Goal: Task Accomplishment & Management: Manage account settings

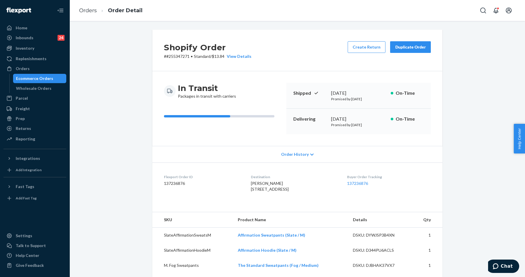
click at [17, 69] on div "Orders" at bounding box center [23, 69] width 14 height 6
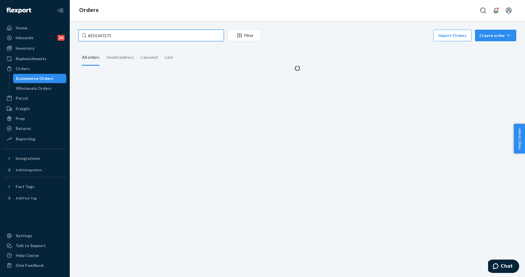
click at [110, 37] on input "#255347271" at bounding box center [150, 36] width 145 height 12
paste input "255278482"
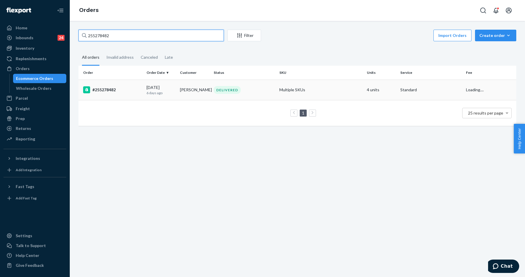
type input "255278482"
click at [109, 91] on div "#255278482" at bounding box center [112, 89] width 59 height 7
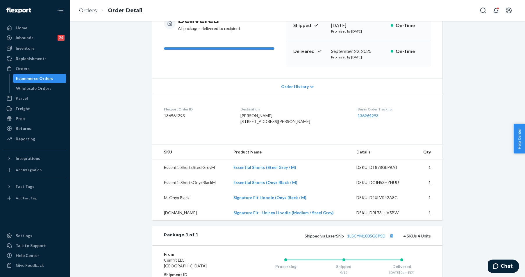
scroll to position [116, 0]
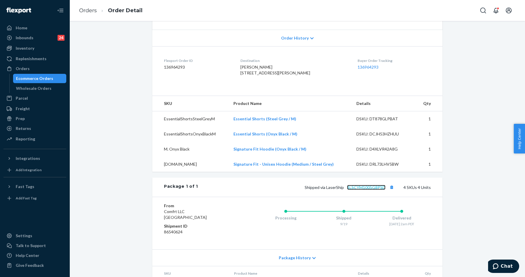
click at [364, 190] on link "1LSCYM1005G8PSD" at bounding box center [366, 187] width 38 height 5
click at [20, 67] on div "Orders" at bounding box center [23, 69] width 14 height 6
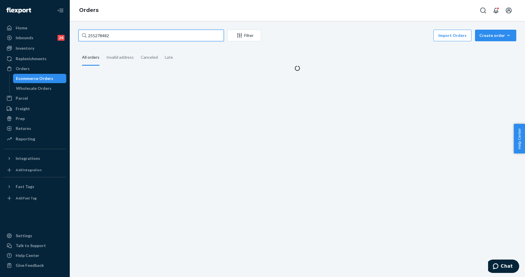
click at [107, 33] on input "255278482" at bounding box center [150, 36] width 145 height 12
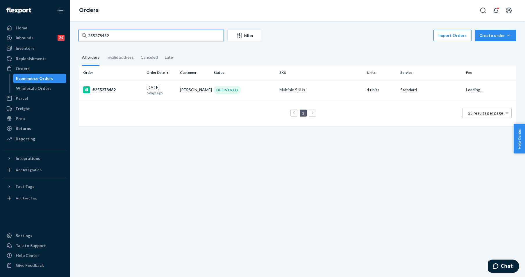
click at [107, 33] on input "255278482" at bounding box center [150, 36] width 145 height 12
paste input "091216"
type input "255091216"
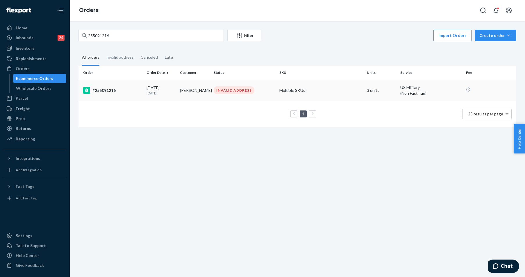
click at [107, 99] on td "#255091216" at bounding box center [111, 90] width 66 height 21
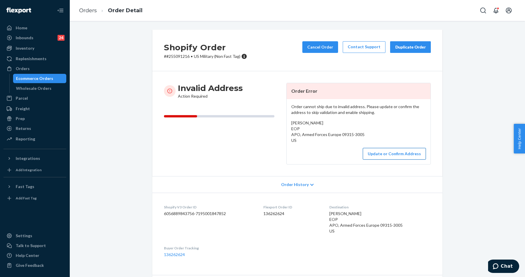
click at [375, 155] on button "Update or Confirm Address" at bounding box center [393, 154] width 63 height 12
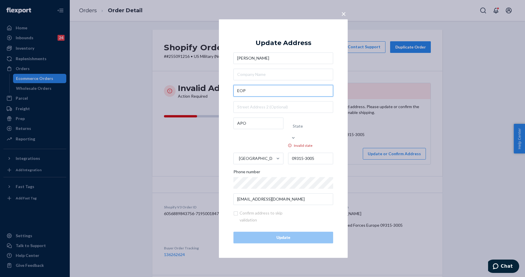
drag, startPoint x: 260, startPoint y: 98, endPoint x: 228, endPoint y: 94, distance: 32.8
click at [228, 94] on div "× Update Address Aricka Faulkner EOP APO State Invalid state United States 0931…" at bounding box center [283, 138] width 129 height 238
paste input "8840 Blanco Creek Trl Ft. Worth, TX 76244"
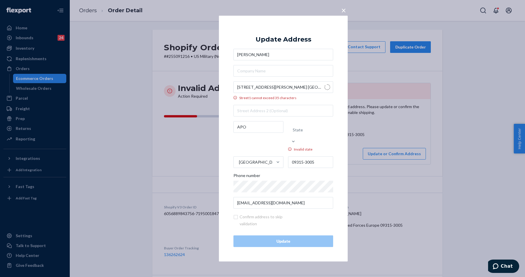
type input "8840 Blanco Creek Trail"
type input "Fort Worth"
type input "76244"
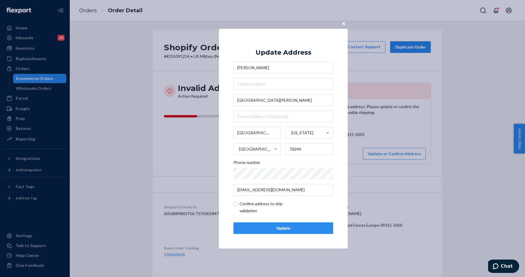
click at [290, 229] on div "Update" at bounding box center [283, 228] width 90 height 6
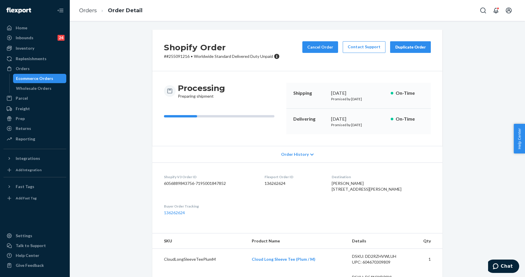
drag, startPoint x: 352, startPoint y: 200, endPoint x: 343, endPoint y: 190, distance: 13.6
click at [343, 190] on div "Aricka Faulkner 8840 Blanco Creek Trl Fort Worth, TX 76244-4985 US" at bounding box center [380, 186] width 99 height 12
copy span "8840 Blanco Creek Trl Fort Worth, TX 76244-4985 US"
click at [32, 71] on div "Orders" at bounding box center [35, 68] width 62 height 8
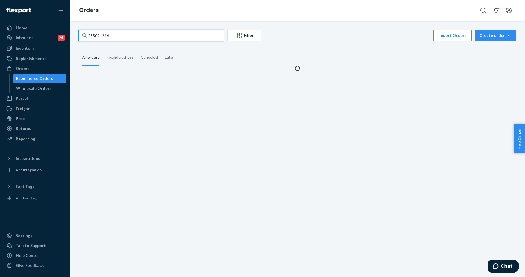
click at [106, 36] on input "255091216" at bounding box center [150, 36] width 145 height 12
paste input "46484"
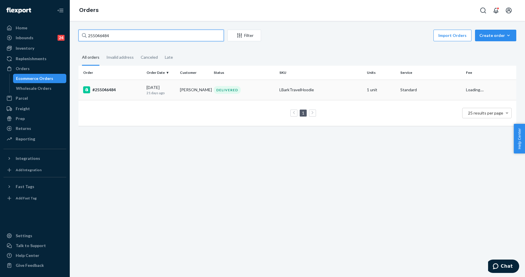
type input "255046484"
click at [112, 93] on div "#255046484" at bounding box center [112, 89] width 59 height 7
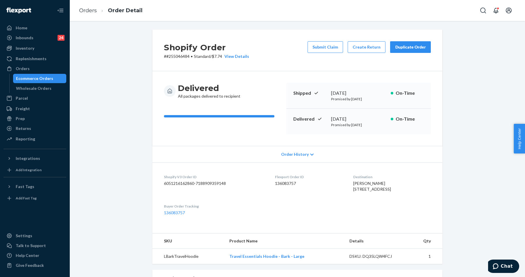
scroll to position [130, 0]
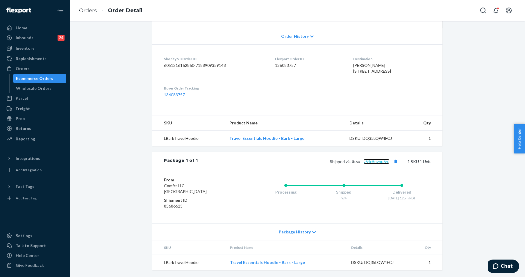
click at [380, 162] on link "y64c5pvpu6rp" at bounding box center [376, 161] width 26 height 5
click at [24, 67] on div "Orders" at bounding box center [23, 69] width 14 height 6
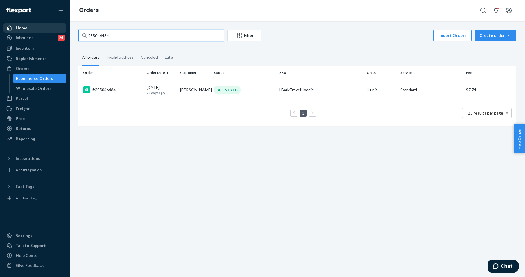
drag, startPoint x: 123, startPoint y: 31, endPoint x: 45, endPoint y: 24, distance: 78.2
click at [42, 24] on div "Home Inbounds 24 Shipping Plans Problems 24 Inventory Products Replenishments O…" at bounding box center [262, 138] width 525 height 277
paste input "240895"
type input "255240895"
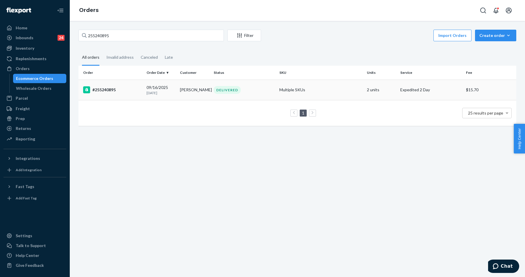
click at [131, 87] on div "#255240895" at bounding box center [112, 89] width 59 height 7
click at [131, 87] on div "255240895 Filter Import Orders Create order Ecommerce order Removal order All o…" at bounding box center [297, 149] width 455 height 256
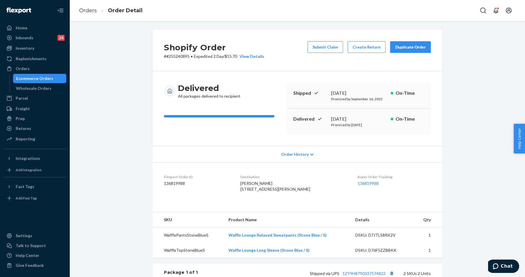
drag, startPoint x: 284, startPoint y: 64, endPoint x: 311, endPoint y: 56, distance: 27.7
click at [284, 63] on div "Shopify Order # #255240895 • Expedited 2 Day / $15.70 View Details Submit Claim…" at bounding box center [297, 51] width 290 height 42
click at [355, 65] on div "Shopify Order # #255240895 • Expedited 2 Day / $15.70 View Details Submit Claim…" at bounding box center [297, 51] width 290 height 42
click at [367, 49] on button "Create Return" at bounding box center [366, 47] width 38 height 12
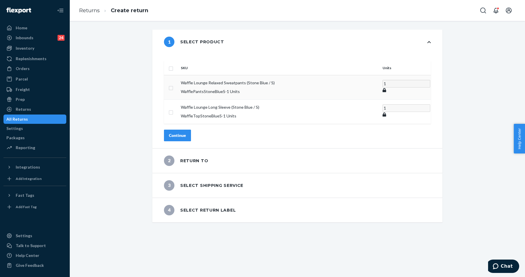
click at [178, 79] on td at bounding box center [171, 87] width 15 height 24
click at [173, 84] on input "checkbox" at bounding box center [170, 87] width 5 height 6
checkbox input "true"
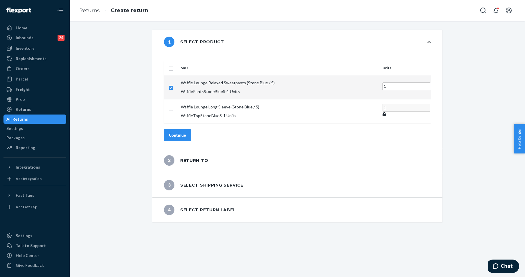
click at [191, 129] on button "Continue" at bounding box center [177, 135] width 27 height 12
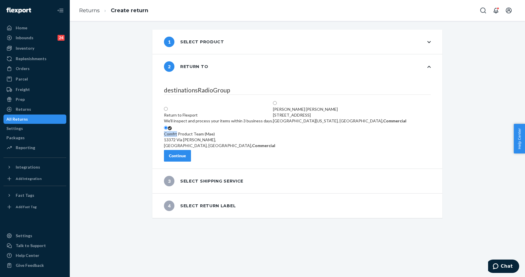
click at [191, 155] on button "Continue" at bounding box center [177, 156] width 27 height 12
click at [192, 193] on div "4 Select return label" at bounding box center [297, 205] width 290 height 24
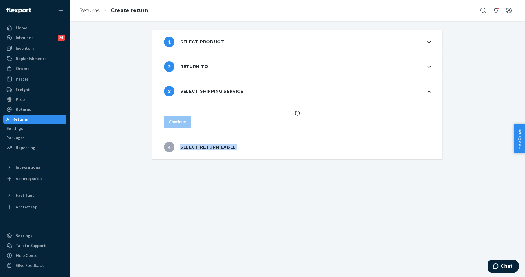
click at [192, 155] on div "4 Select return label" at bounding box center [297, 147] width 290 height 24
click at [189, 69] on div "2 Return to" at bounding box center [186, 66] width 44 height 10
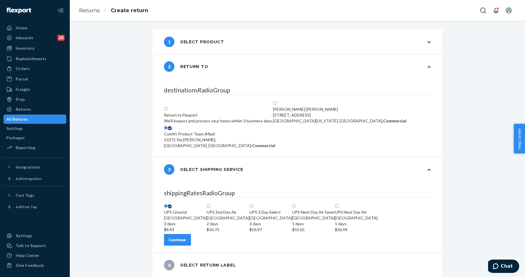
click at [195, 112] on div "Return to Flexport We'll inspect and process your items within 3 business days." at bounding box center [218, 118] width 109 height 12
click at [168, 107] on input "Return to Flexport We'll inspect and process your items within 3 business days." at bounding box center [166, 109] width 4 height 4
radio input "true"
click at [195, 112] on div "Return to Flexport We'll inspect and process your items within 3 business days." at bounding box center [218, 118] width 109 height 12
click at [168, 107] on input "Return to Flexport We'll inspect and process your items within 3 business days." at bounding box center [166, 109] width 4 height 4
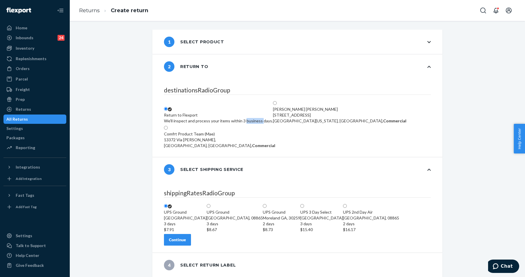
scroll to position [33, 0]
click at [186, 240] on div "Continue" at bounding box center [177, 239] width 17 height 6
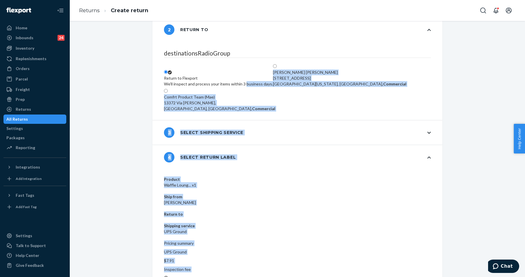
click at [316, 130] on div "3 Select shipping service" at bounding box center [297, 132] width 290 height 24
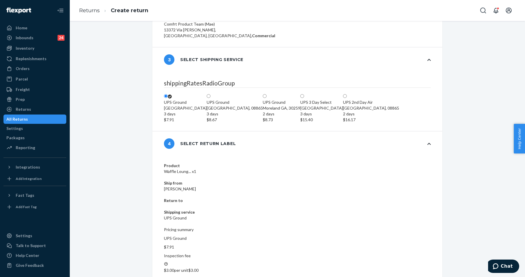
scroll to position [124, 0]
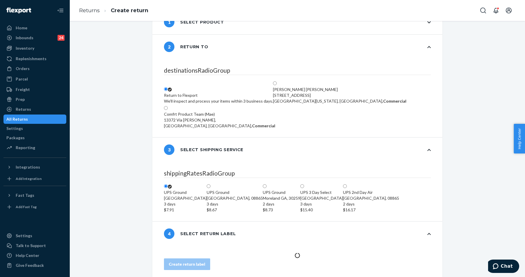
scroll to position [45, 0]
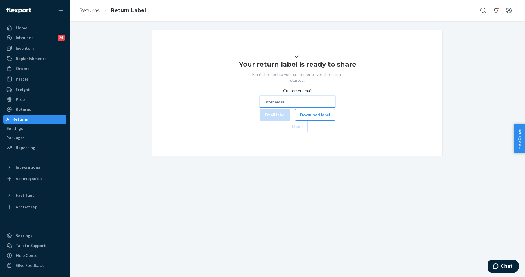
click at [260, 107] on input "Customer email" at bounding box center [297, 102] width 75 height 12
paste input "spisak.tiffany@gmail.com"
type input "spisak.tiffany@gmail.com"
click at [260, 121] on button "Email label" at bounding box center [275, 115] width 30 height 12
click at [295, 121] on button "Download label" at bounding box center [315, 115] width 40 height 12
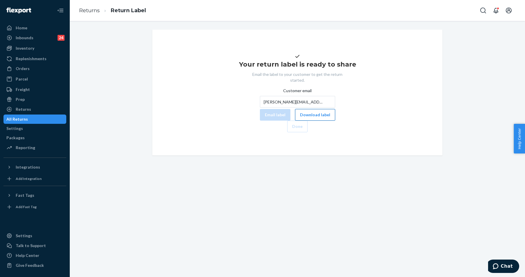
click at [295, 121] on button "Download label" at bounding box center [315, 115] width 40 height 12
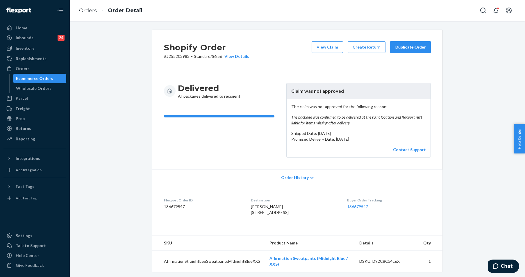
click at [415, 51] on button "Duplicate Order" at bounding box center [410, 47] width 41 height 12
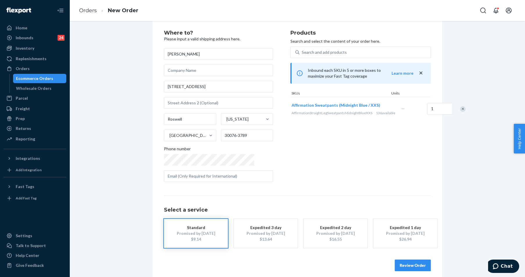
scroll to position [17, 0]
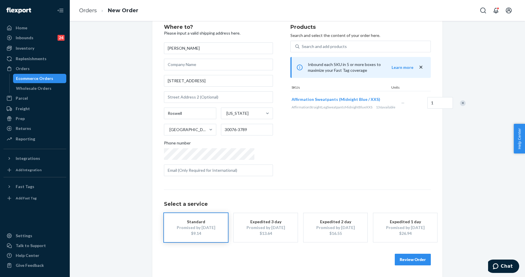
click at [406, 259] on button "Review Order" at bounding box center [412, 260] width 36 height 12
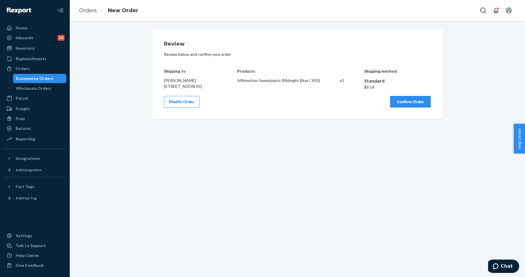
scroll to position [0, 0]
click at [406, 105] on button "Confirm Order" at bounding box center [410, 102] width 41 height 12
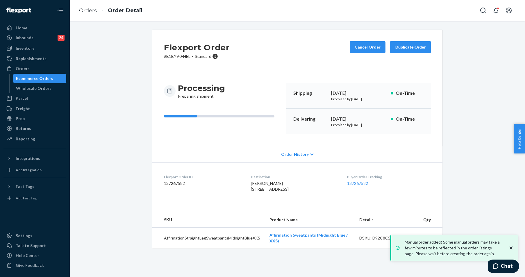
click at [170, 56] on p "# B1BYV0-HEL • Standard" at bounding box center [197, 56] width 66 height 6
drag, startPoint x: 165, startPoint y: 57, endPoint x: 189, endPoint y: 57, distance: 24.4
click at [189, 57] on p "# B1BYV0-HEL • Standard" at bounding box center [197, 56] width 66 height 6
copy p "B1BYV0-HEL"
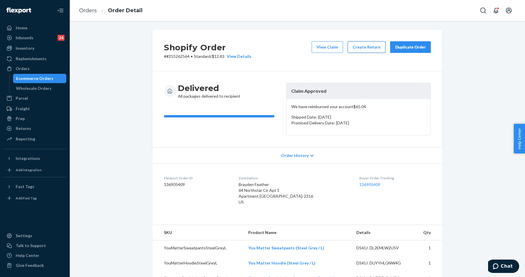
click at [367, 47] on button "Create Return" at bounding box center [366, 47] width 38 height 12
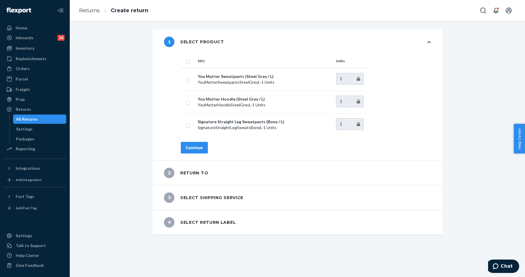
click at [187, 60] on input "checkbox" at bounding box center [187, 61] width 5 height 6
checkbox input "true"
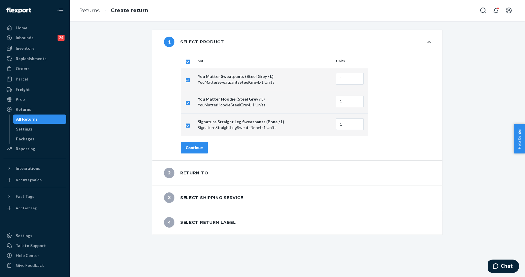
click at [200, 150] on button "Continue" at bounding box center [194, 148] width 27 height 12
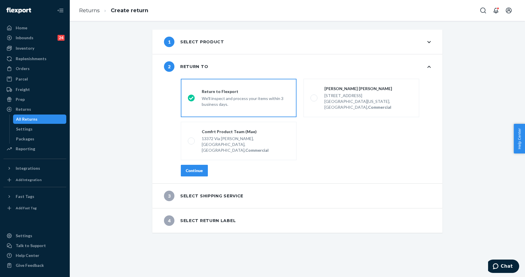
click at [196, 165] on button "Continue" at bounding box center [194, 171] width 27 height 12
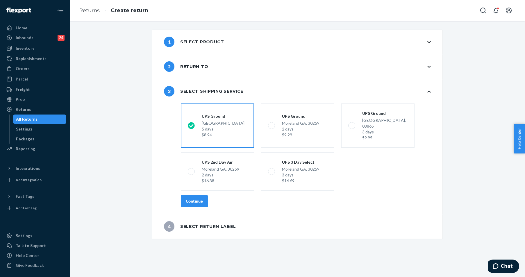
click at [194, 198] on div "Continue" at bounding box center [194, 201] width 17 height 6
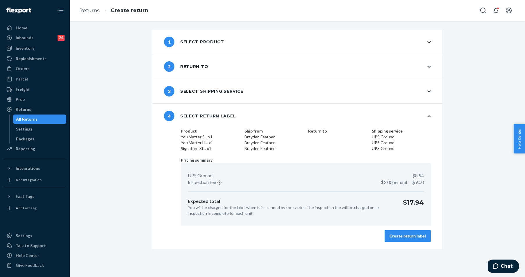
click at [404, 237] on div "Create return label" at bounding box center [407, 236] width 36 height 6
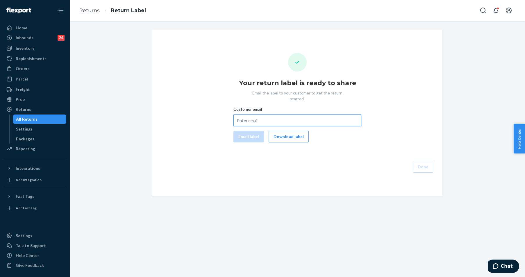
click at [265, 116] on input "Customer email" at bounding box center [297, 120] width 128 height 12
paste input "Bshelley1983@gmail.com"
type input "Bshelley1983@gmail.com"
click at [245, 132] on button "Email label" at bounding box center [248, 137] width 30 height 12
click at [283, 131] on button "Download label" at bounding box center [288, 137] width 40 height 12
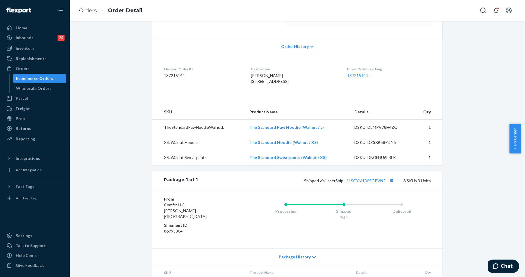
scroll to position [145, 0]
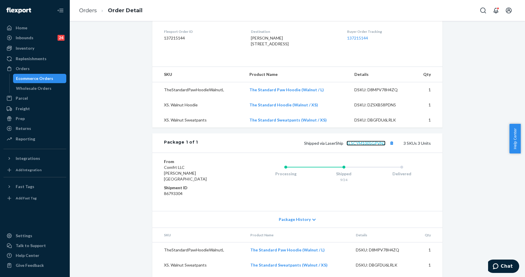
click at [370, 146] on link "1LSCYM1005GPVN2" at bounding box center [365, 143] width 39 height 5
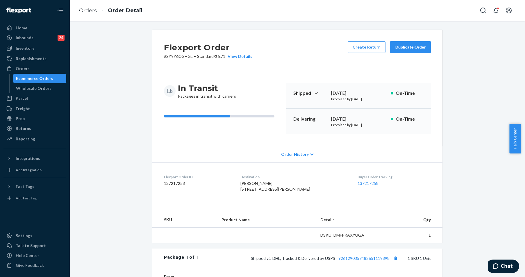
scroll to position [108, 0]
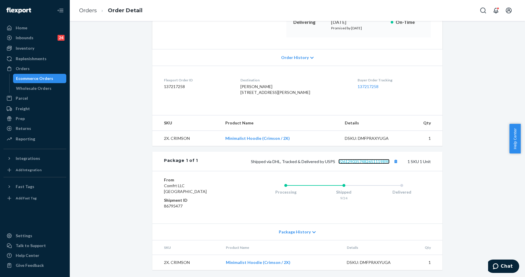
click at [355, 163] on link "9261290357482651119898" at bounding box center [363, 161] width 51 height 5
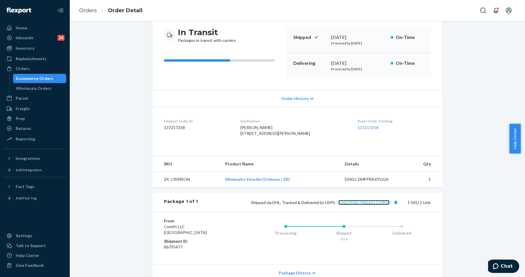
scroll to position [0, 0]
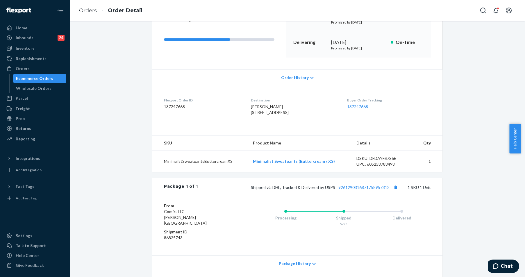
scroll to position [120, 0]
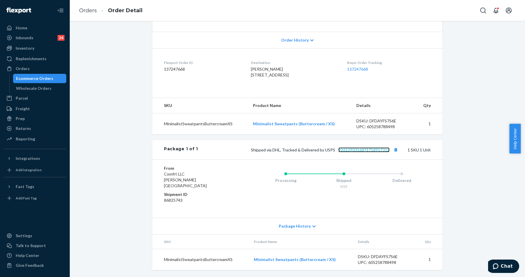
click at [354, 152] on link "9261290316871758957312" at bounding box center [363, 149] width 51 height 5
click at [383, 152] on link "9261290316871758957312" at bounding box center [363, 149] width 51 height 5
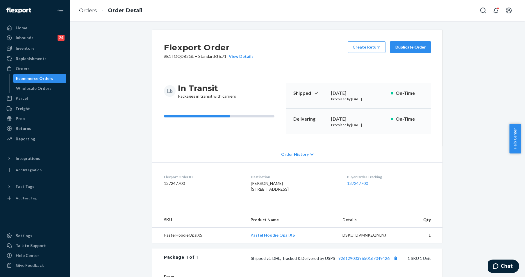
click at [96, 124] on div "Flexport Order # B1TOQDB2GL • Standard / $6.71 View Details Create Return Dupli…" at bounding box center [297, 202] width 446 height 344
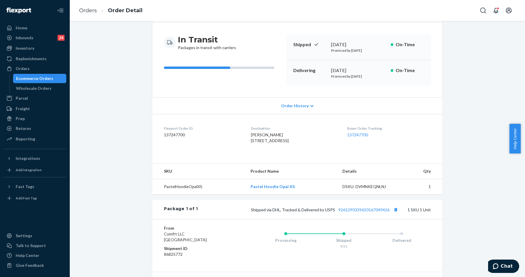
scroll to position [108, 0]
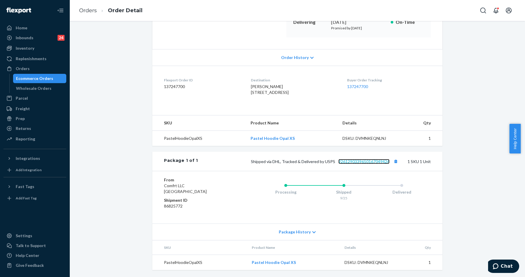
click at [364, 163] on link "9261290339650167049426" at bounding box center [363, 161] width 51 height 5
click at [368, 164] on div "Shipped via DHL, Tracked & Delivered by USPS 9261290339650167049426 1 SKU 1 Unit" at bounding box center [314, 161] width 233 height 8
click at [369, 161] on link "9261290339650167049426" at bounding box center [363, 161] width 51 height 5
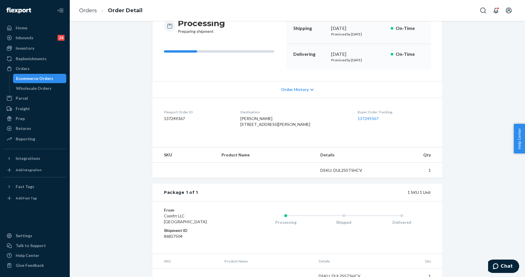
scroll to position [96, 0]
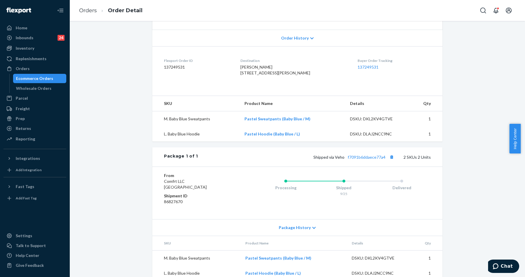
scroll to position [139, 0]
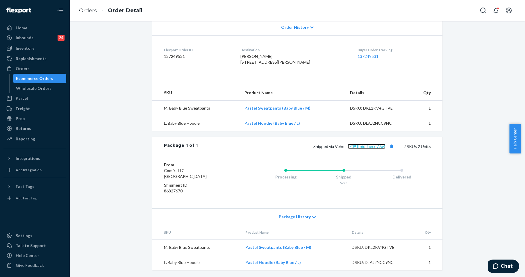
click at [373, 145] on link "f7091b6ddaece77a4" at bounding box center [366, 146] width 38 height 5
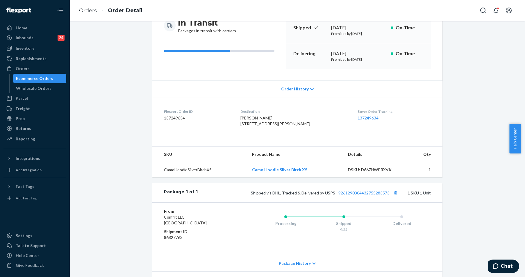
scroll to position [108, 0]
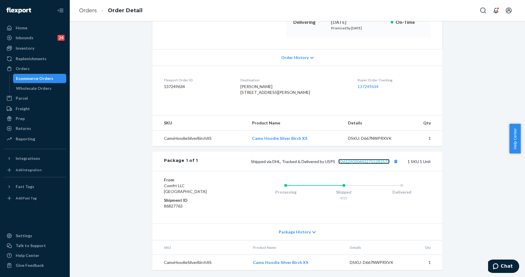
click at [354, 160] on link "9261290304432755283573" at bounding box center [363, 161] width 51 height 5
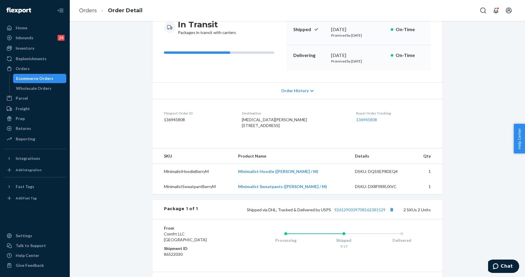
scroll to position [116, 0]
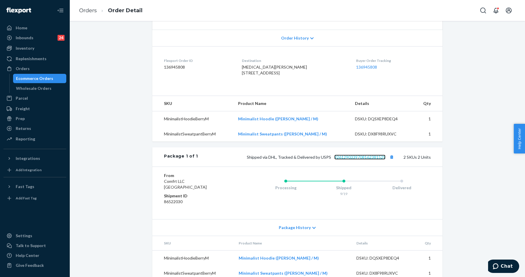
click at [360, 159] on link "9261290339708162381529" at bounding box center [359, 157] width 51 height 5
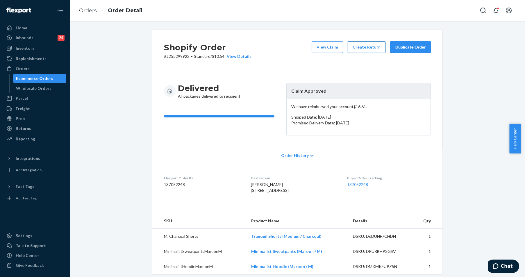
click at [363, 49] on button "Create Return" at bounding box center [366, 47] width 38 height 12
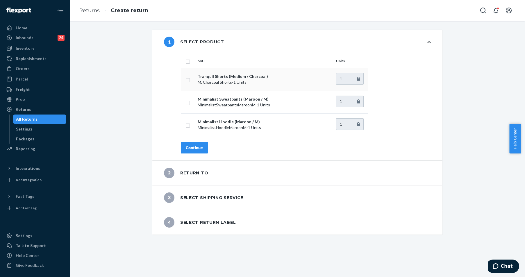
click at [185, 81] on input "checkbox" at bounding box center [187, 79] width 5 height 6
checkbox input "true"
click at [191, 145] on div "Continue" at bounding box center [194, 148] width 17 height 6
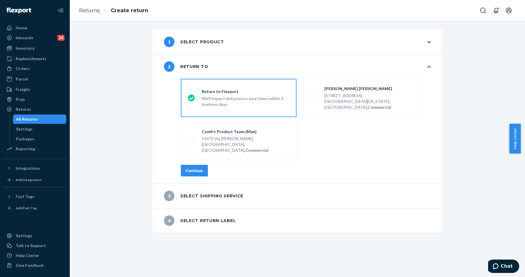
click at [196, 168] on div "Continue" at bounding box center [194, 171] width 17 height 6
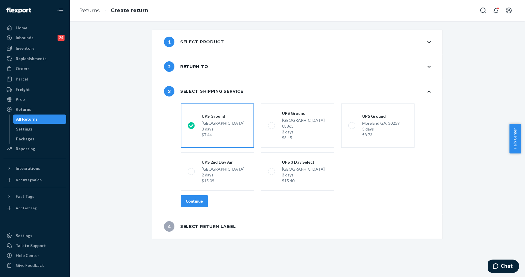
click at [186, 198] on div "Continue" at bounding box center [194, 201] width 17 height 6
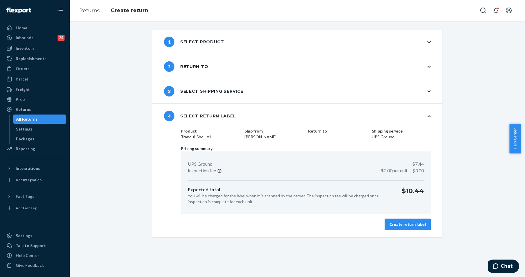
click at [398, 221] on div "Create return label" at bounding box center [407, 224] width 36 height 6
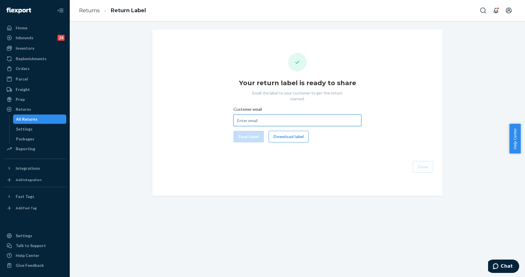
click at [274, 118] on input "Customer email" at bounding box center [297, 120] width 128 height 12
paste input "allyhlavka@gmail.com"
type input "allyhlavka@gmail.com"
click at [250, 131] on button "Email label" at bounding box center [248, 137] width 30 height 12
click at [279, 131] on button "Download label" at bounding box center [288, 137] width 40 height 12
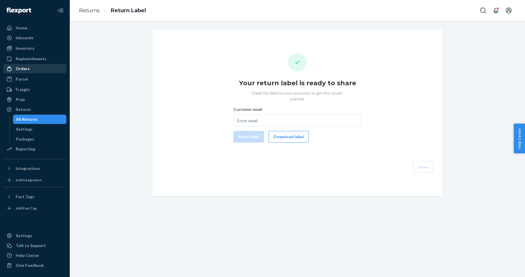
click at [23, 67] on div "Orders" at bounding box center [23, 69] width 14 height 6
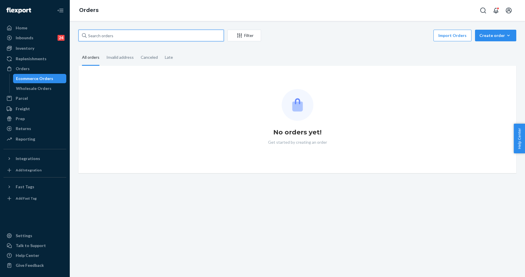
click at [123, 36] on input "text" at bounding box center [150, 36] width 145 height 12
paste input "#255154086"
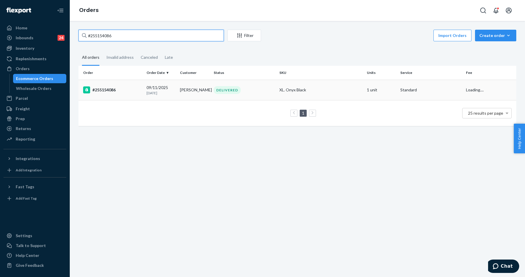
type input "#255154086"
click at [113, 89] on div "#255154086" at bounding box center [112, 89] width 59 height 7
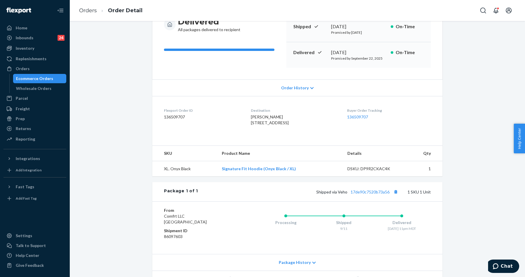
scroll to position [109, 0]
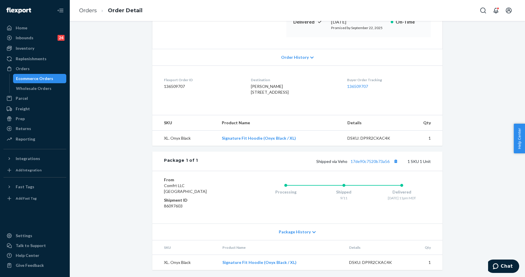
click at [354, 158] on div "Shipped [STREET_ADDRESS] 1 SKU 1 Unit" at bounding box center [314, 161] width 233 height 8
click at [355, 159] on link "17de90c7520b73a56" at bounding box center [369, 161] width 39 height 5
click at [27, 66] on div "Orders" at bounding box center [23, 69] width 14 height 6
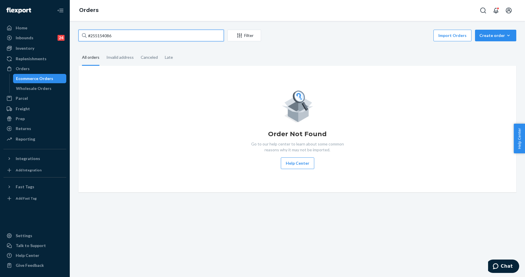
click at [125, 39] on input "#255154086" at bounding box center [150, 36] width 145 height 12
paste input "2552035"
type input "255203586"
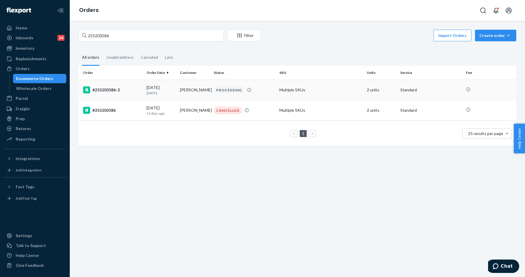
click at [120, 91] on div "#255203586-2" at bounding box center [112, 89] width 59 height 7
click at [120, 91] on div "255203586 Filter Import Orders Create order Ecommerce order Removal order All o…" at bounding box center [297, 149] width 455 height 256
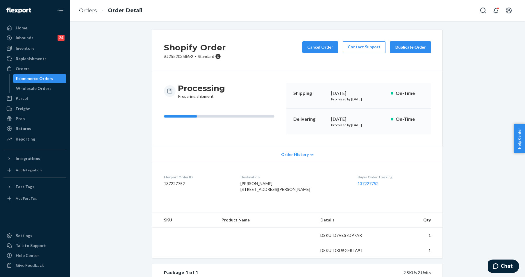
click at [347, 137] on div "Processing Preparing shipment Shipping September 25, 2025 Promised by September…" at bounding box center [297, 108] width 290 height 75
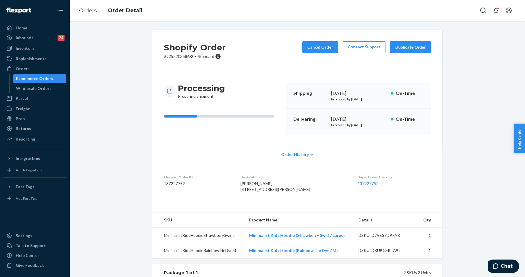
drag, startPoint x: 247, startPoint y: 198, endPoint x: 239, endPoint y: 190, distance: 11.3
click at [239, 190] on dl "Flexport Order ID 137227752 Destination Marleen mardirosian 36775 Chene Dr Ster…" at bounding box center [297, 184] width 290 height 44
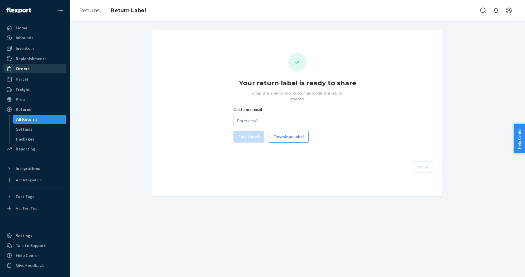
click at [17, 70] on div "Orders" at bounding box center [23, 69] width 14 height 6
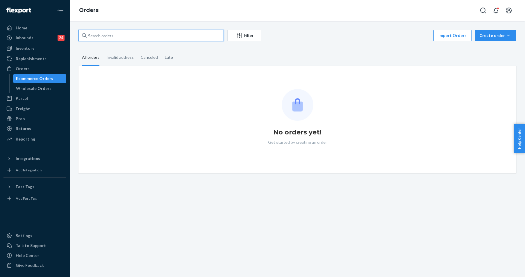
click at [105, 39] on input "text" at bounding box center [150, 36] width 145 height 12
paste input "254990670"
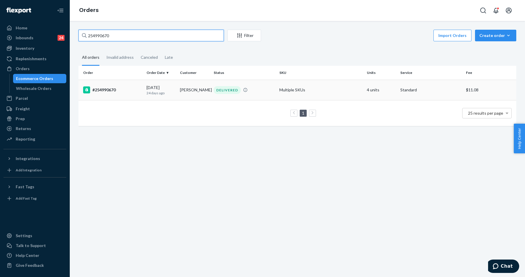
type input "254990670"
click at [113, 92] on div "#254990670" at bounding box center [112, 89] width 59 height 7
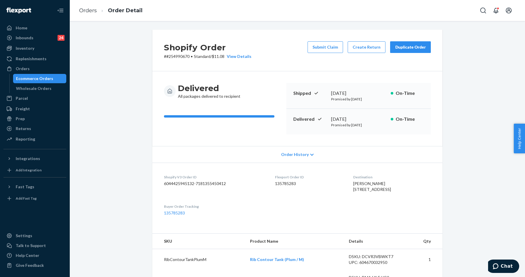
click at [397, 48] on div "Duplicate Order" at bounding box center [410, 47] width 31 height 6
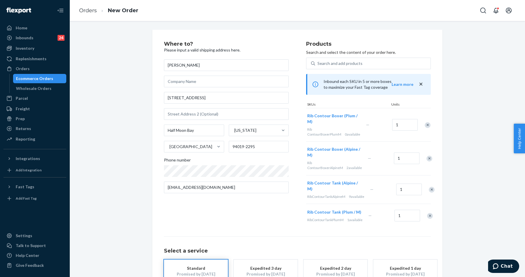
click at [428, 192] on div "Remove Item" at bounding box center [431, 189] width 6 height 6
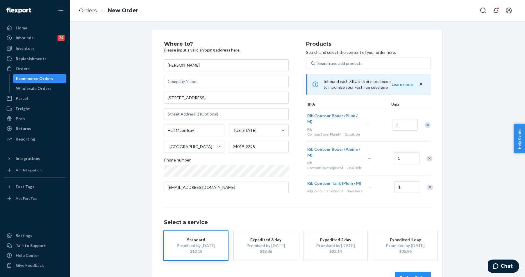
click at [427, 190] on div "Remove Item" at bounding box center [430, 187] width 6 height 6
click at [426, 157] on div "Remove Item" at bounding box center [429, 158] width 6 height 6
click at [205, 97] on input "[STREET_ADDRESS]" at bounding box center [226, 98] width 125 height 12
paste input "#3"
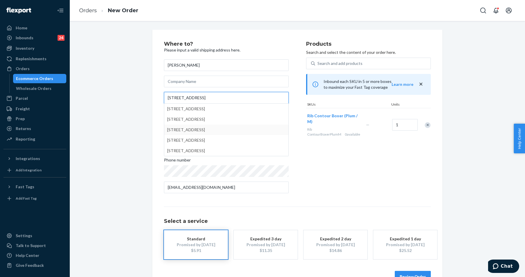
type input "[STREET_ADDRESS]"
click at [385, 193] on div "Products Search and select the content of your order here. Search and add produ…" at bounding box center [368, 119] width 125 height 156
click at [404, 274] on button "Review Order" at bounding box center [412, 276] width 36 height 12
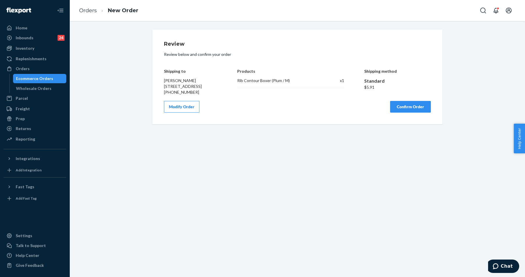
click at [411, 112] on button "Confirm Order" at bounding box center [410, 107] width 41 height 12
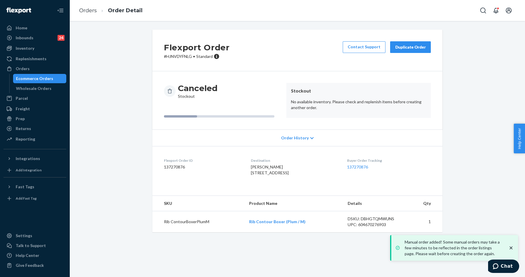
click at [513, 246] on icon "close toast" at bounding box center [511, 248] width 6 height 6
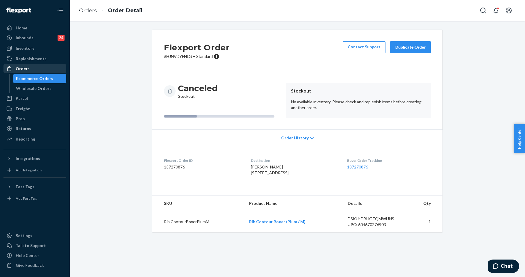
click at [16, 69] on div "Orders" at bounding box center [23, 69] width 14 height 6
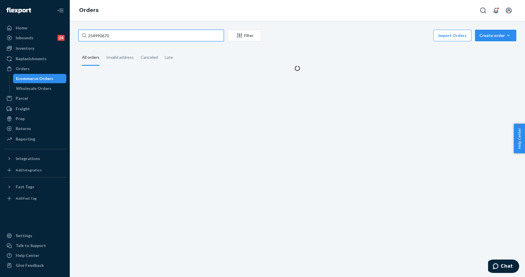
click at [123, 36] on input "254990670" at bounding box center [150, 36] width 145 height 12
paste input "5275727"
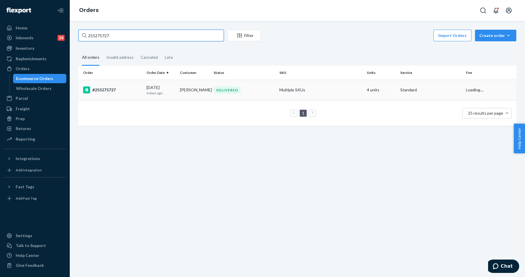
type input "255275727"
click at [112, 87] on div "#255275727" at bounding box center [112, 89] width 59 height 7
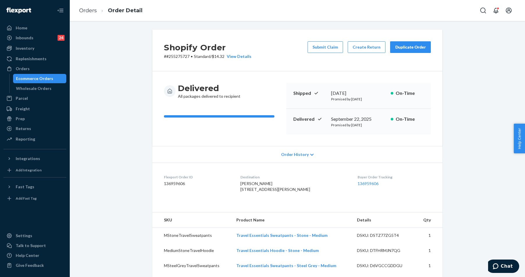
click at [411, 48] on div "Duplicate Order" at bounding box center [410, 47] width 31 height 6
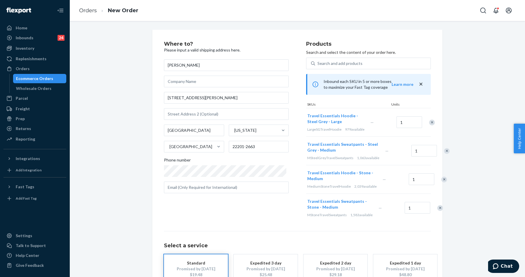
click at [429, 125] on div "Remove Item" at bounding box center [432, 122] width 6 height 6
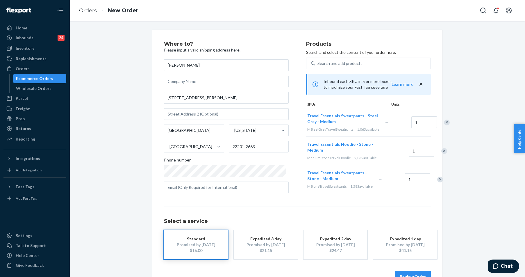
click at [441, 154] on div "Remove Item" at bounding box center [444, 151] width 6 height 6
click at [444, 125] on div "Remove Item" at bounding box center [447, 122] width 6 height 6
click at [407, 272] on button "Review Order" at bounding box center [412, 276] width 36 height 12
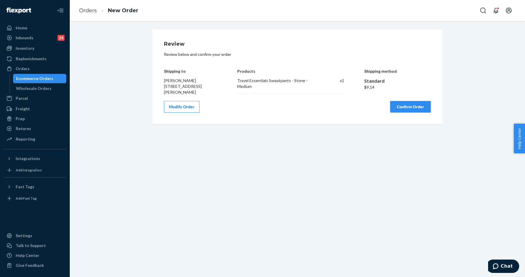
click at [414, 106] on button "Confirm Order" at bounding box center [410, 107] width 41 height 12
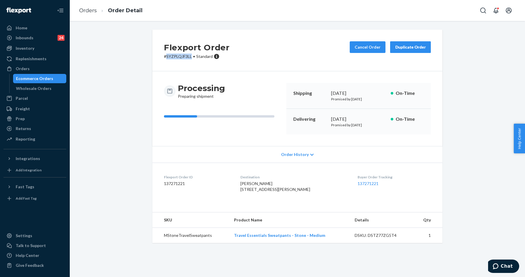
drag, startPoint x: 164, startPoint y: 57, endPoint x: 189, endPoint y: 58, distance: 25.0
click at [189, 58] on p "# SYZPLQJF3LL • Standard" at bounding box center [197, 56] width 66 height 6
copy p "SYZPLQJF3LL"
